Goal: Task Accomplishment & Management: Complete application form

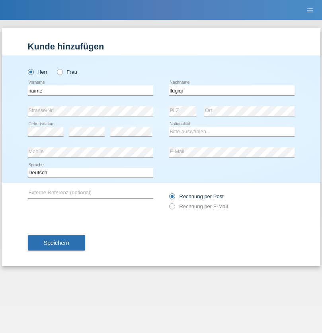
type input "llugiqi"
select select "CH"
radio input "true"
click at [90, 90] on input "text" at bounding box center [90, 90] width 125 height 10
type input "Shaban"
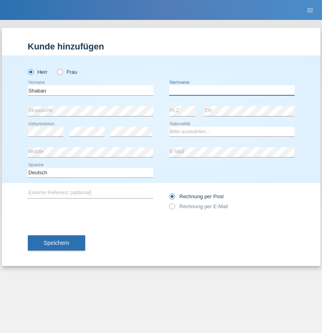
click at [232, 90] on input "text" at bounding box center [231, 90] width 125 height 10
type input "llugiqi"
select select "CH"
radio input "true"
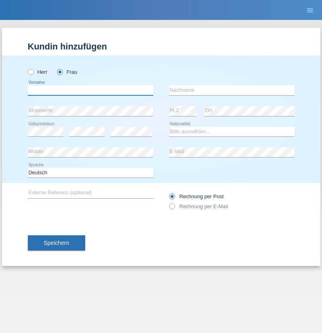
click at [90, 90] on input "text" at bounding box center [90, 90] width 125 height 10
type input "[PERSON_NAME]"
click at [232, 90] on input "text" at bounding box center [231, 90] width 125 height 10
type input "Patera"
select select "CH"
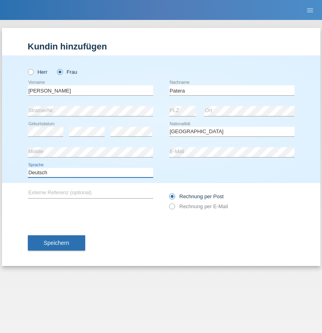
select select "en"
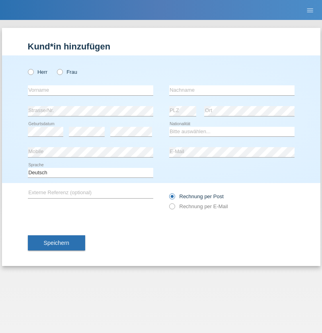
radio input "true"
click at [90, 90] on input "text" at bounding box center [90, 90] width 125 height 10
type input "Omar"
click at [232, 90] on input "text" at bounding box center [231, 90] width 125 height 10
type input "Sakhi"
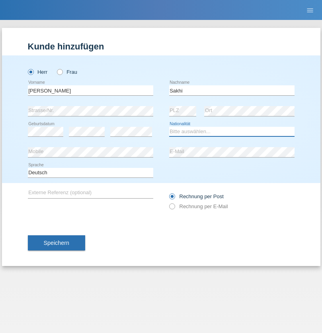
select select "IT"
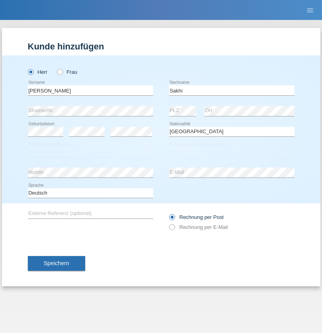
select select "C"
select select "24"
select select "10"
select select "2021"
